Goal: Information Seeking & Learning: Learn about a topic

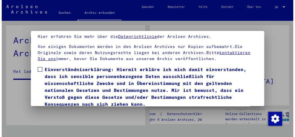
scroll to position [42, 0]
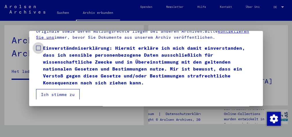
drag, startPoint x: 36, startPoint y: 48, endPoint x: 41, endPoint y: 59, distance: 11.4
click at [36, 49] on span at bounding box center [38, 48] width 5 height 5
click at [51, 94] on button "Ich stimme zu" at bounding box center [58, 94] width 44 height 11
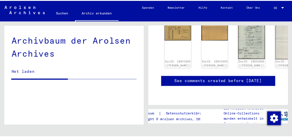
scroll to position [92, 0]
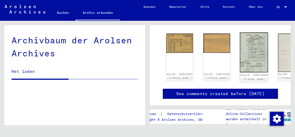
click at [240, 48] on img at bounding box center [254, 52] width 28 height 40
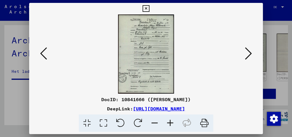
click at [142, 31] on img at bounding box center [146, 53] width 194 height 79
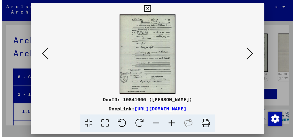
scroll to position [12389, 0]
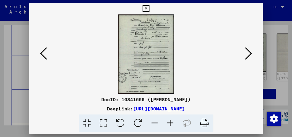
click at [247, 52] on icon at bounding box center [248, 53] width 7 height 14
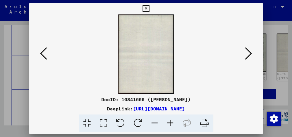
click at [249, 52] on icon at bounding box center [248, 53] width 7 height 14
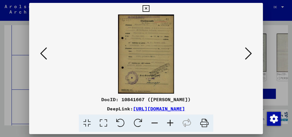
click at [146, 8] on icon at bounding box center [145, 8] width 7 height 7
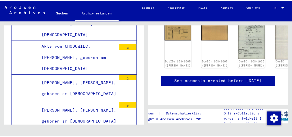
scroll to position [92, 0]
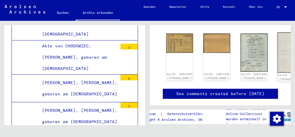
click at [277, 49] on img at bounding box center [291, 52] width 28 height 40
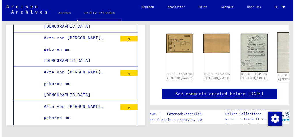
scroll to position [12389, 0]
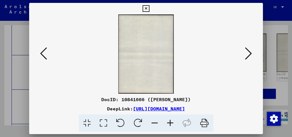
click at [247, 56] on icon at bounding box center [248, 53] width 7 height 14
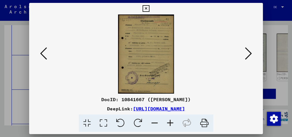
click at [144, 10] on icon at bounding box center [145, 8] width 7 height 7
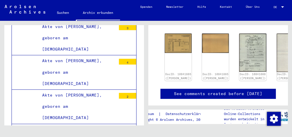
scroll to position [12377, 0]
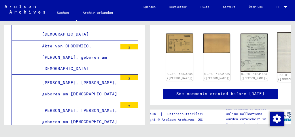
click at [277, 56] on img at bounding box center [291, 52] width 28 height 40
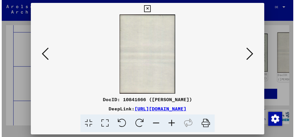
scroll to position [12389, 0]
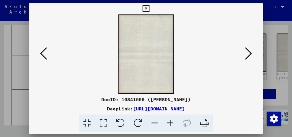
click at [250, 55] on icon at bounding box center [248, 53] width 7 height 14
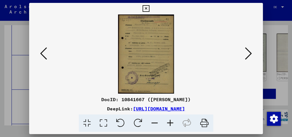
click at [250, 55] on icon at bounding box center [248, 53] width 7 height 14
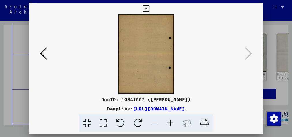
click at [125, 41] on img at bounding box center [146, 53] width 194 height 79
click at [145, 8] on icon at bounding box center [145, 8] width 7 height 7
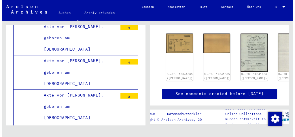
scroll to position [12377, 0]
